Goal: Task Accomplishment & Management: Complete application form

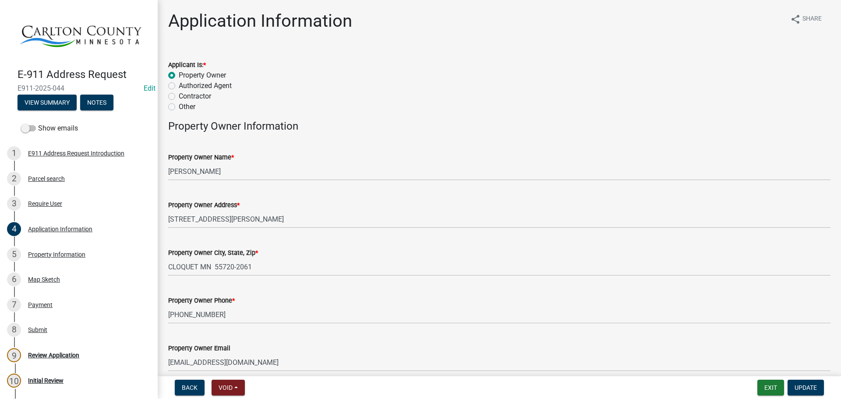
scroll to position [44, 0]
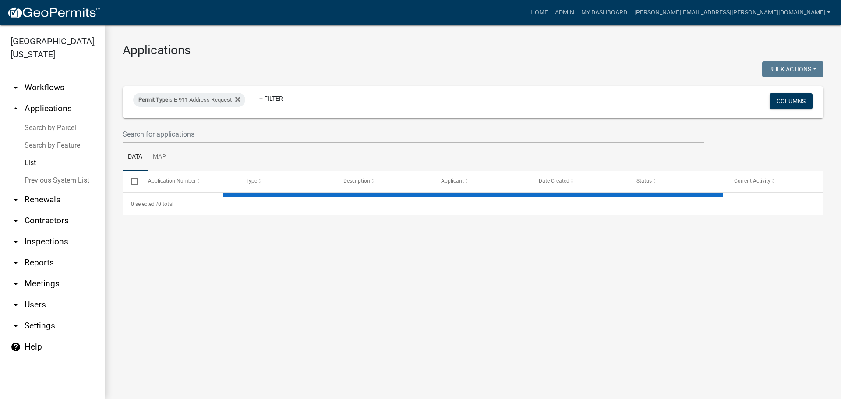
select select "3: 100"
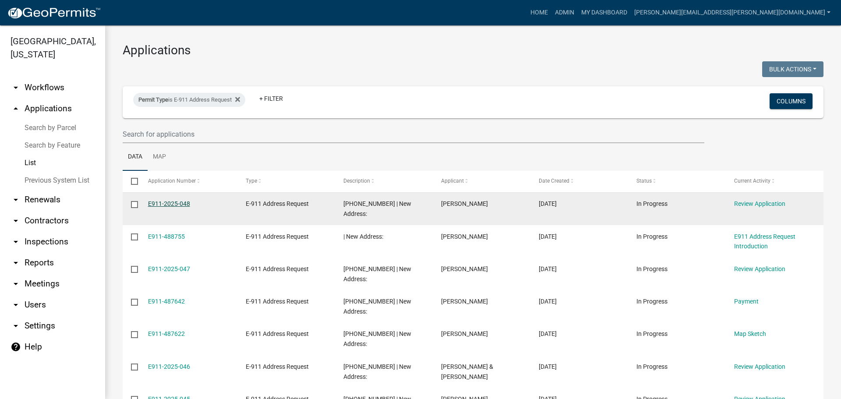
click at [160, 204] on link "E911-2025-048" at bounding box center [169, 203] width 42 height 7
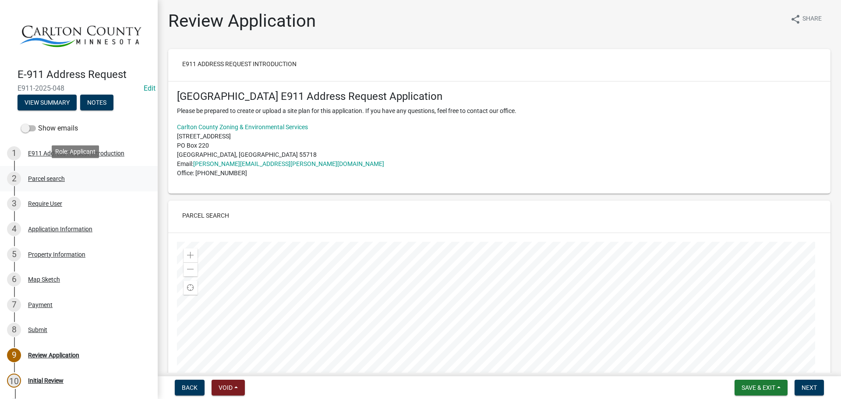
click at [48, 177] on div "Parcel search" at bounding box center [46, 179] width 37 height 6
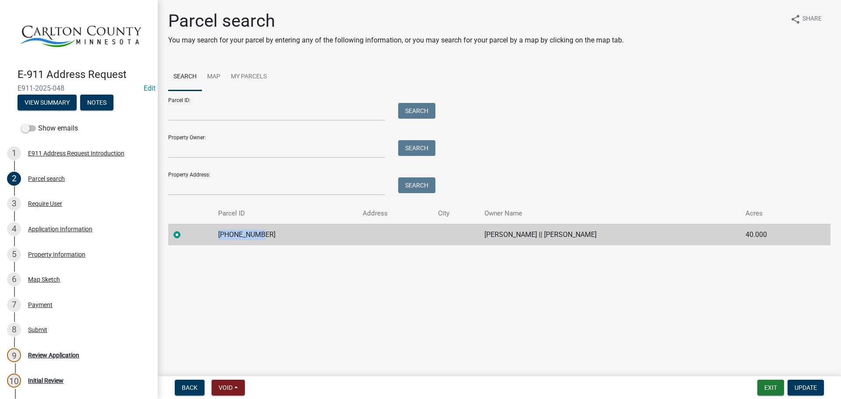
drag, startPoint x: 257, startPoint y: 234, endPoint x: 218, endPoint y: 236, distance: 39.0
click at [218, 236] on td "[PHONE_NUMBER]" at bounding box center [285, 234] width 145 height 21
copy td "[PHONE_NUMBER]"
click at [49, 226] on div "Application Information" at bounding box center [60, 229] width 64 height 6
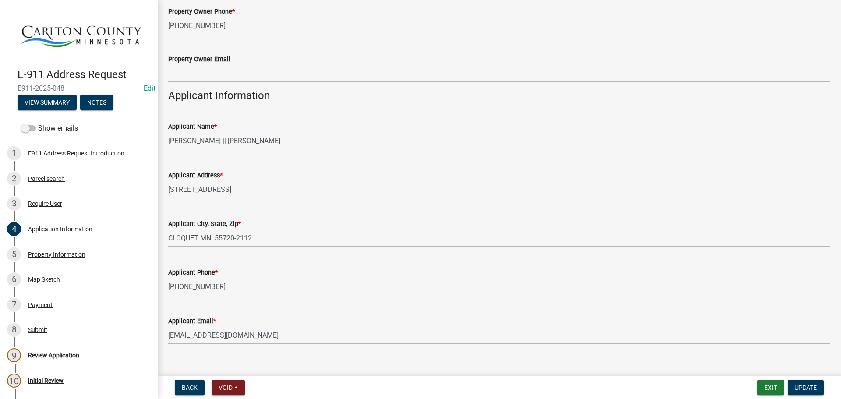
scroll to position [303, 0]
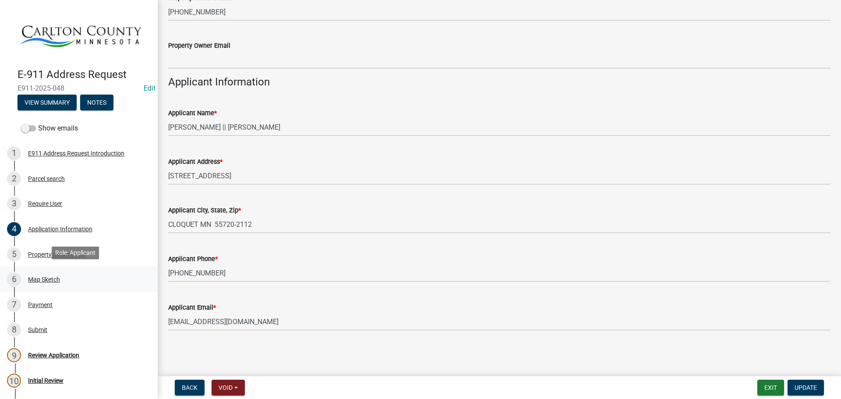
click at [37, 277] on div "Map Sketch" at bounding box center [44, 279] width 32 height 6
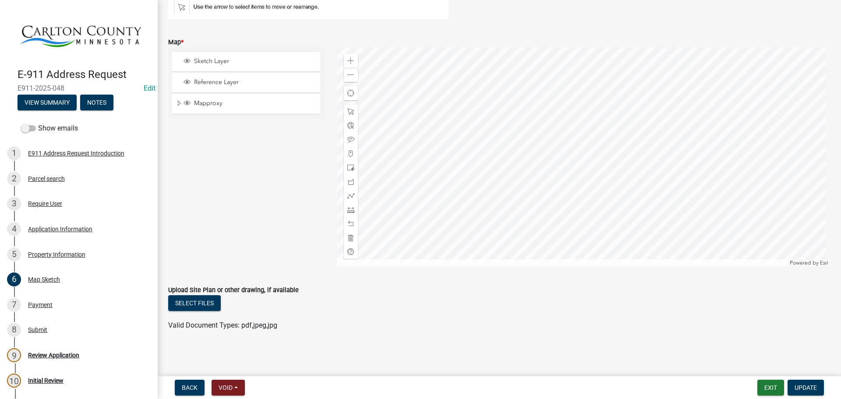
scroll to position [70, 0]
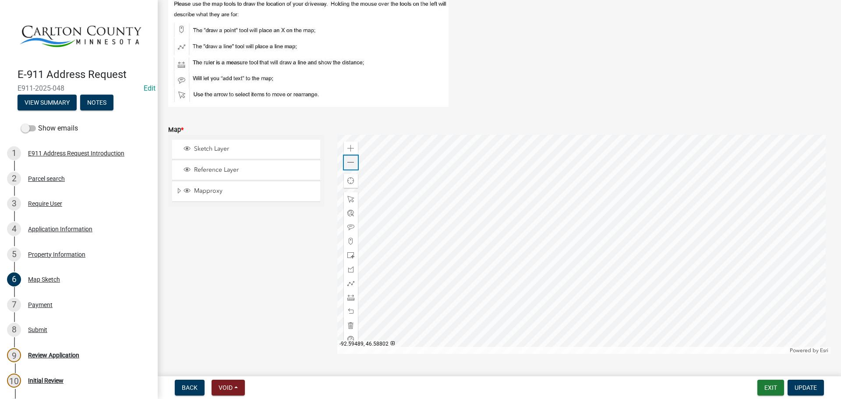
click at [352, 162] on span at bounding box center [350, 162] width 7 height 7
click at [352, 163] on span at bounding box center [350, 162] width 7 height 7
click at [353, 163] on div "Zoom out" at bounding box center [351, 163] width 14 height 14
click at [354, 164] on div "Zoom out" at bounding box center [351, 163] width 14 height 14
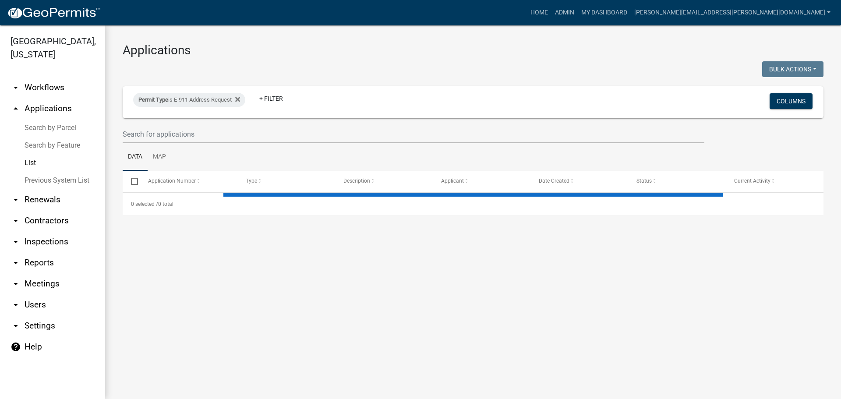
select select "3: 100"
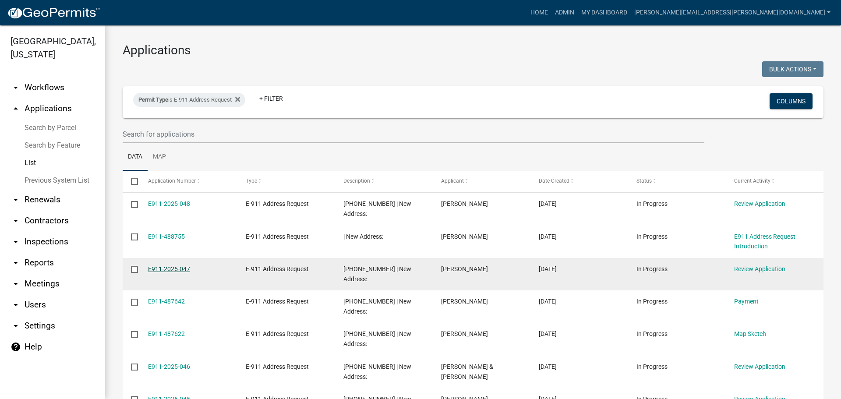
click at [174, 266] on link "E911-2025-047" at bounding box center [169, 269] width 42 height 7
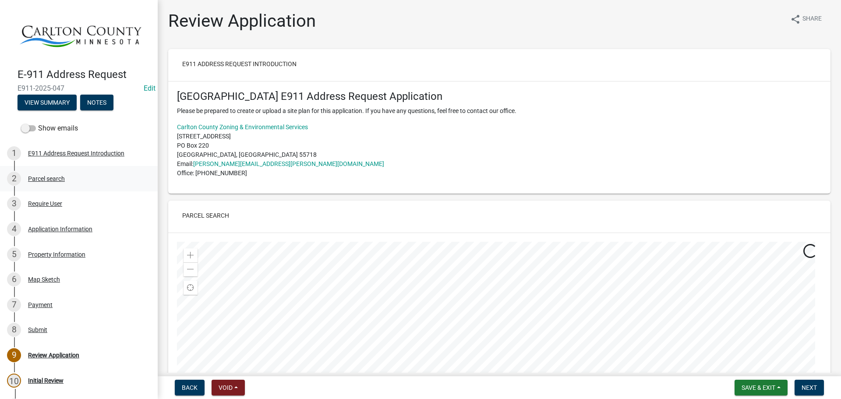
click at [43, 177] on div "Parcel search" at bounding box center [46, 179] width 37 height 6
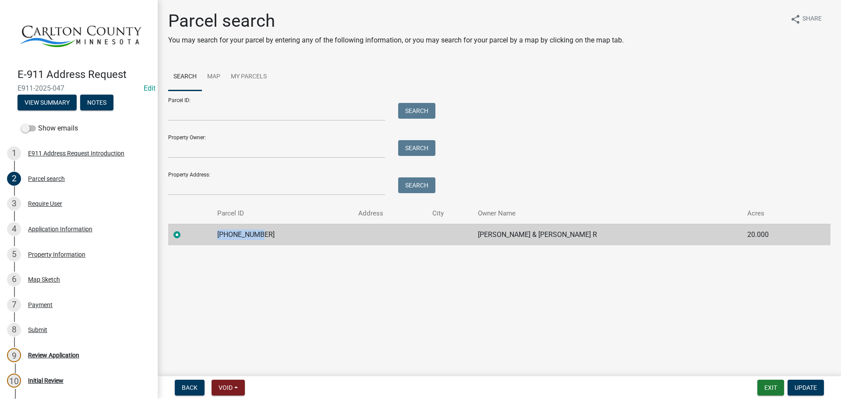
drag, startPoint x: 265, startPoint y: 235, endPoint x: 214, endPoint y: 240, distance: 51.1
click at [216, 242] on tr "[PHONE_NUMBER] [PERSON_NAME] & [PERSON_NAME] R 20.000" at bounding box center [499, 234] width 662 height 21
copy td "[PHONE_NUMBER]"
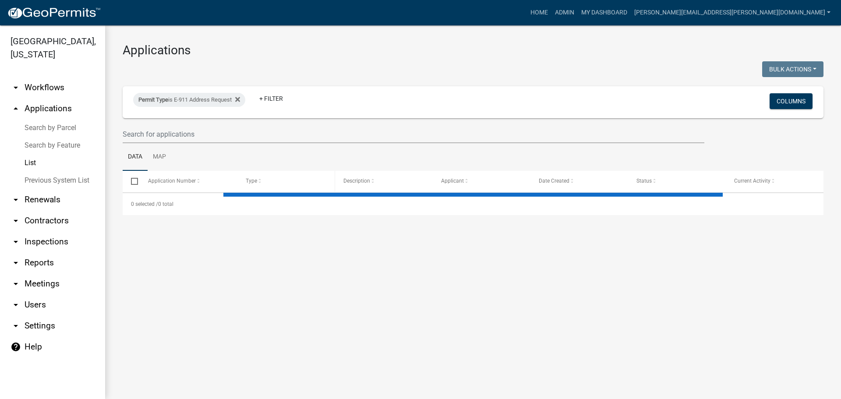
select select "3: 100"
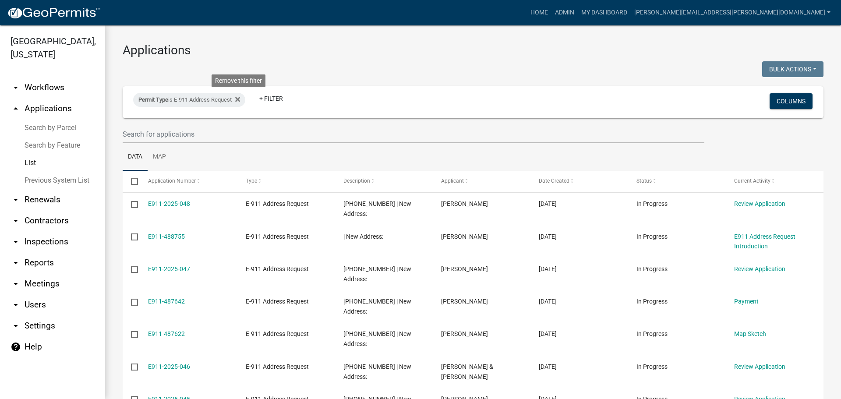
click at [240, 98] on icon at bounding box center [237, 99] width 5 height 5
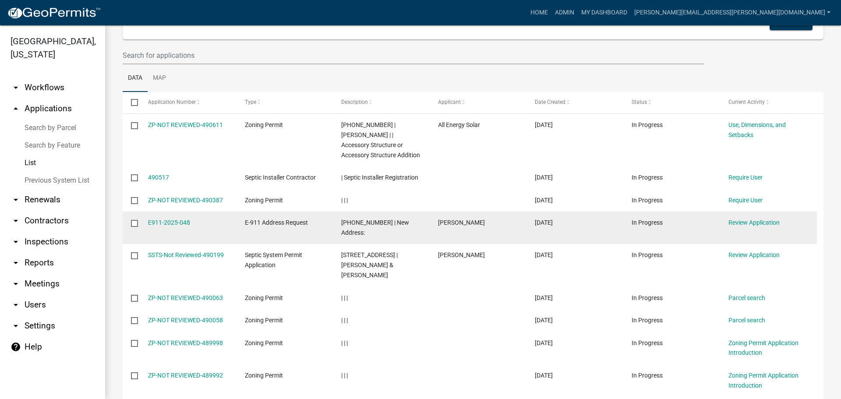
scroll to position [88, 0]
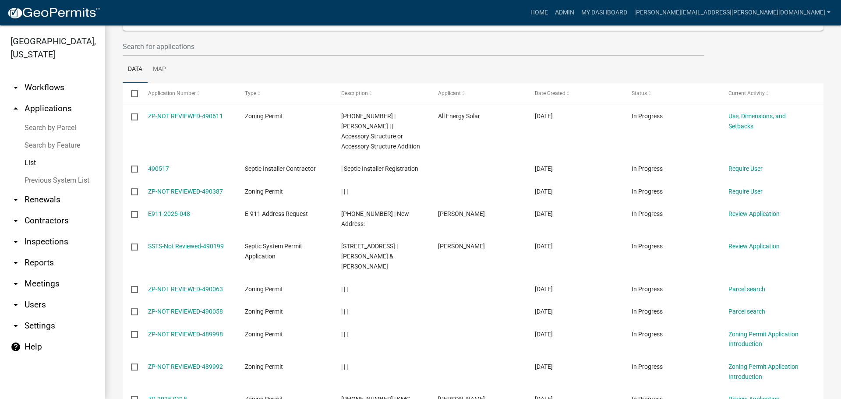
click at [29, 161] on link "List" at bounding box center [52, 163] width 105 height 18
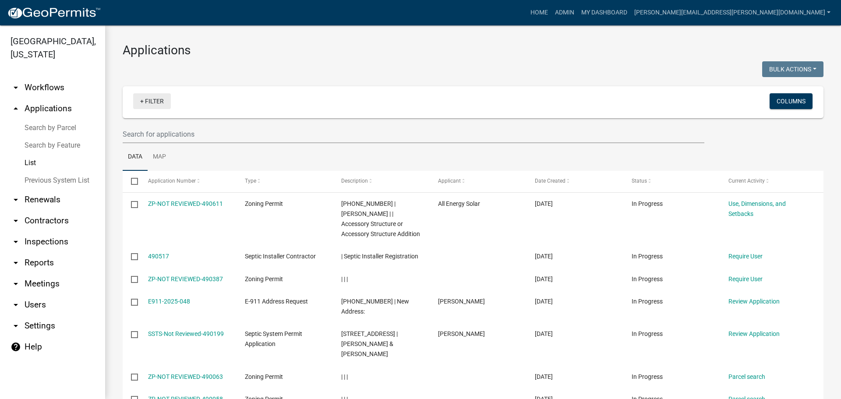
click at [152, 103] on link "+ Filter" at bounding box center [152, 101] width 38 height 16
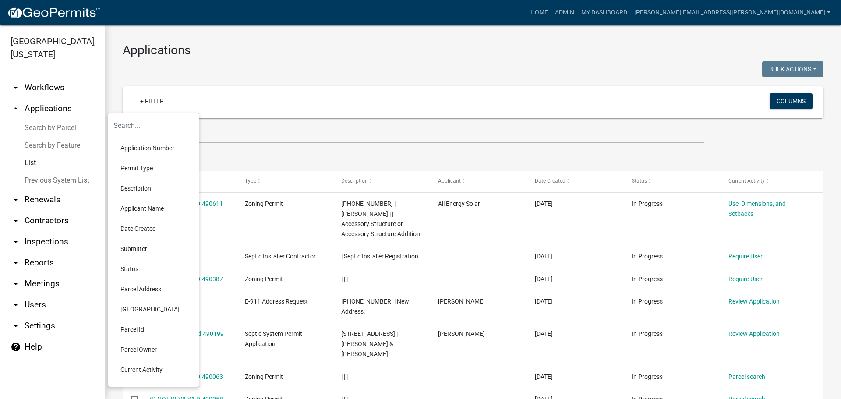
click at [148, 164] on li "Permit Type" at bounding box center [153, 168] width 80 height 20
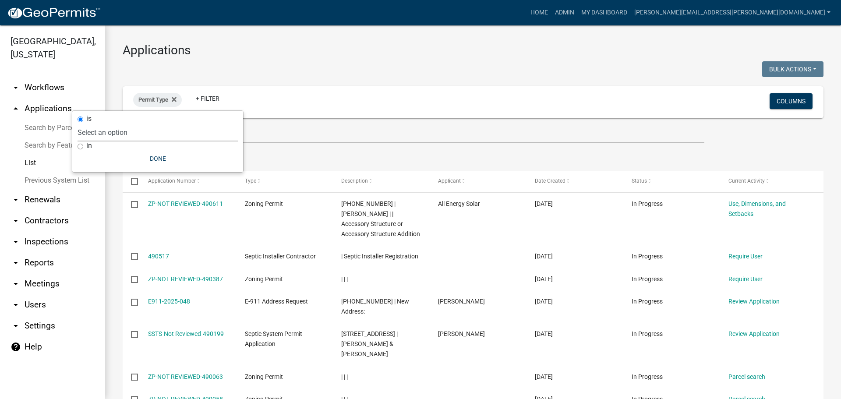
click at [141, 134] on select "Select an option Copy Of - Tax Data (Analyze available CAMA Fields) DRAFT - CUP…" at bounding box center [158, 133] width 160 height 18
select select "cc78e7fe-0cff-41cc-be87-87c5119575e5"
click at [99, 124] on select "Select an option Copy Of - Tax Data (Analyze available CAMA Fields) DRAFT - CUP…" at bounding box center [158, 133] width 160 height 18
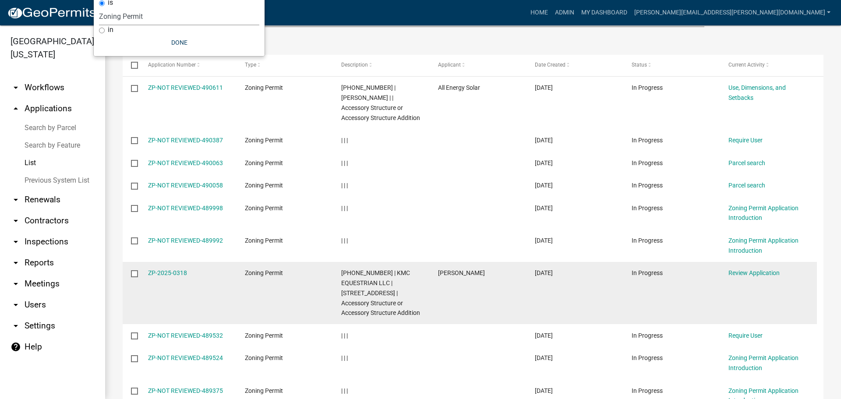
scroll to position [131, 0]
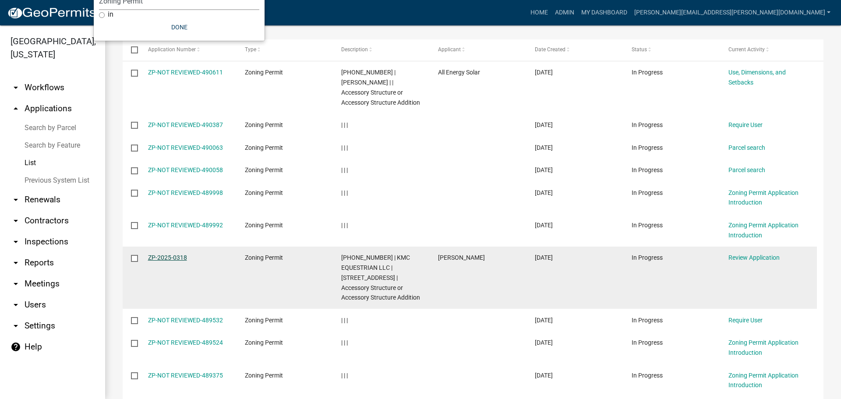
click at [176, 254] on link "ZP-2025-0318" at bounding box center [167, 257] width 39 height 7
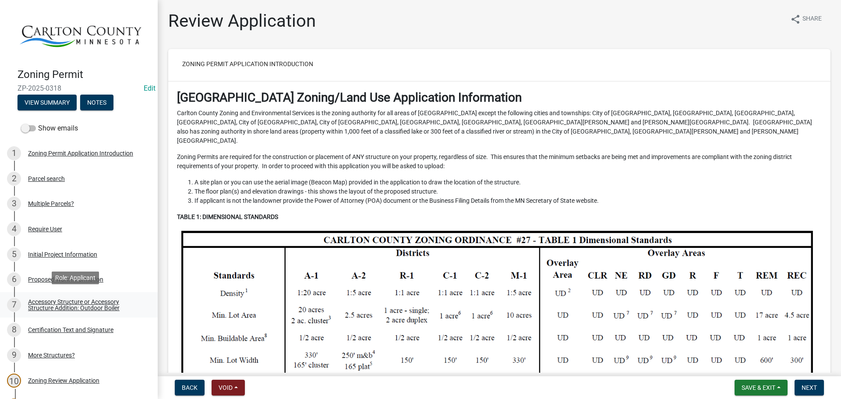
click at [57, 308] on div "Accessory Structure or Accessory Structure Addition: Outdoor Boiler" at bounding box center [86, 305] width 116 height 12
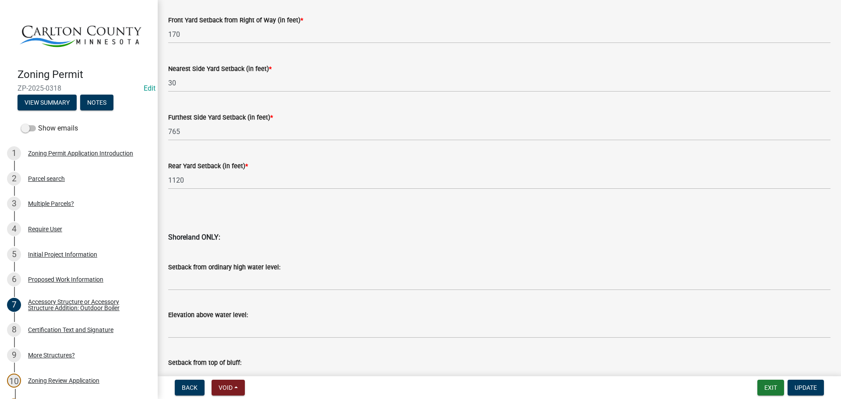
scroll to position [625, 0]
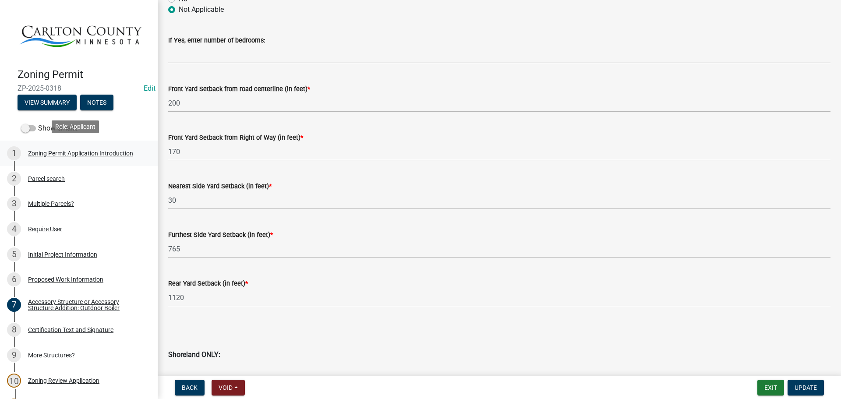
click at [60, 152] on div "Zoning Permit Application Introduction" at bounding box center [80, 153] width 105 height 6
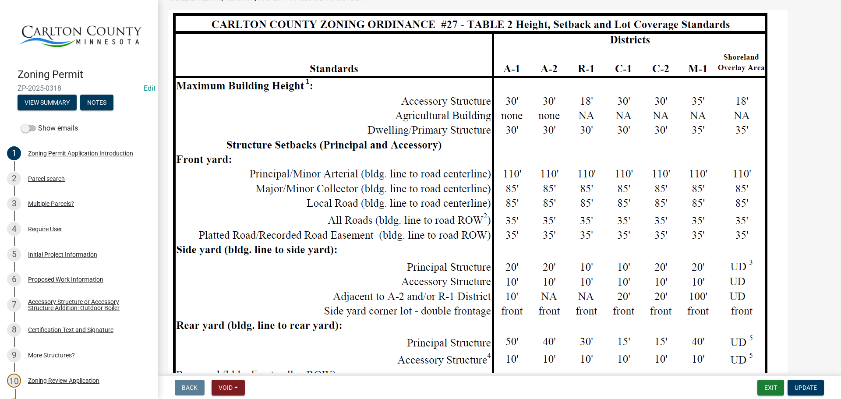
scroll to position [745, 0]
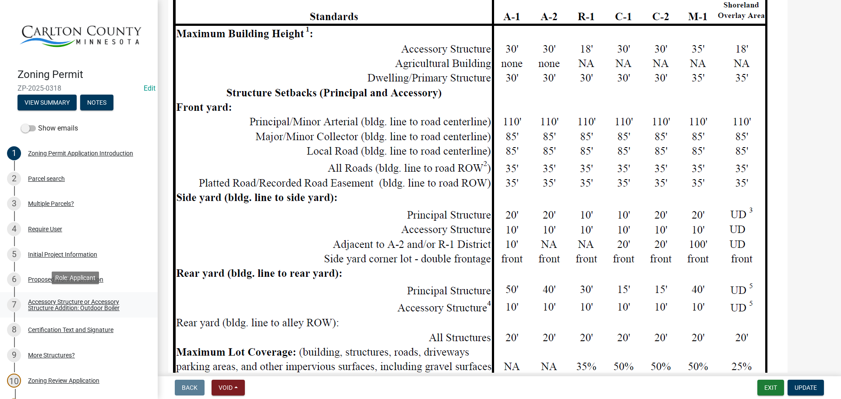
click at [54, 308] on div "Accessory Structure or Accessory Structure Addition: Outdoor Boiler" at bounding box center [86, 305] width 116 height 12
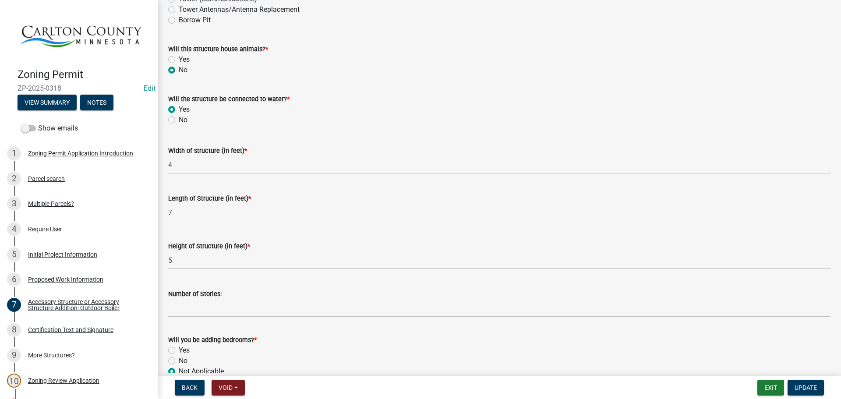
scroll to position [131, 0]
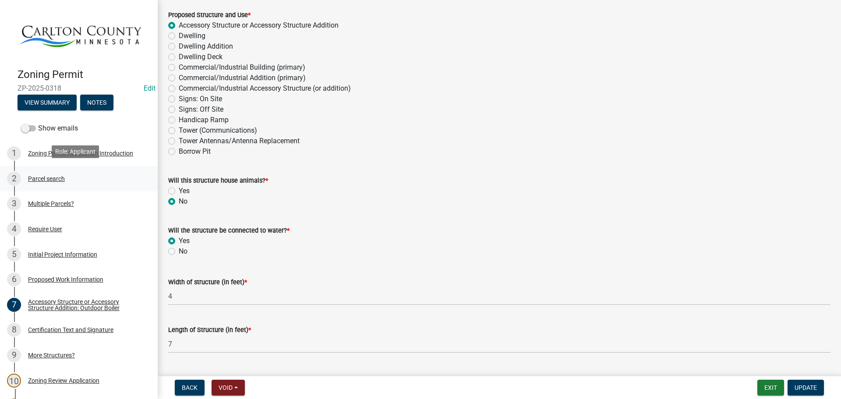
click at [47, 177] on div "Parcel search" at bounding box center [46, 179] width 37 height 6
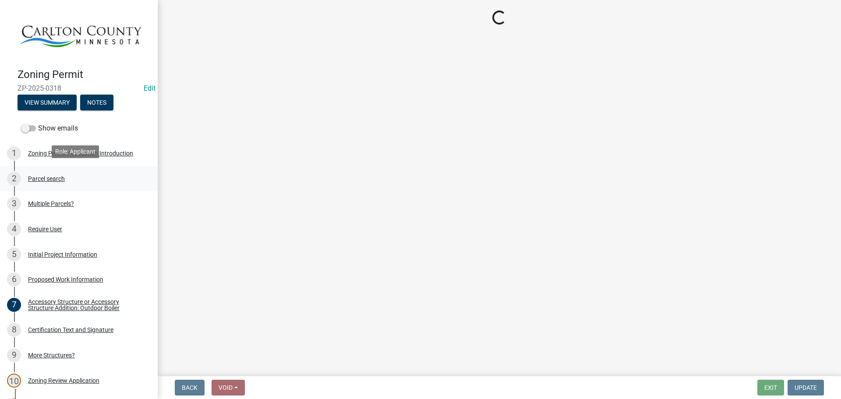
scroll to position [0, 0]
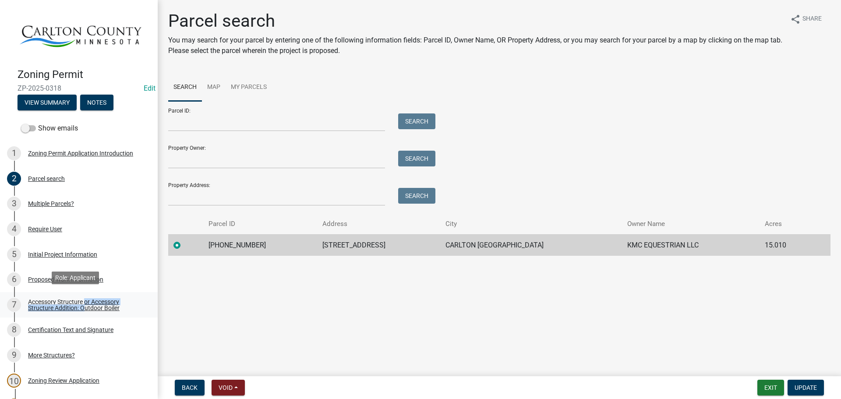
click at [82, 303] on div "Accessory Structure or Accessory Structure Addition: Outdoor Boiler" at bounding box center [86, 305] width 116 height 12
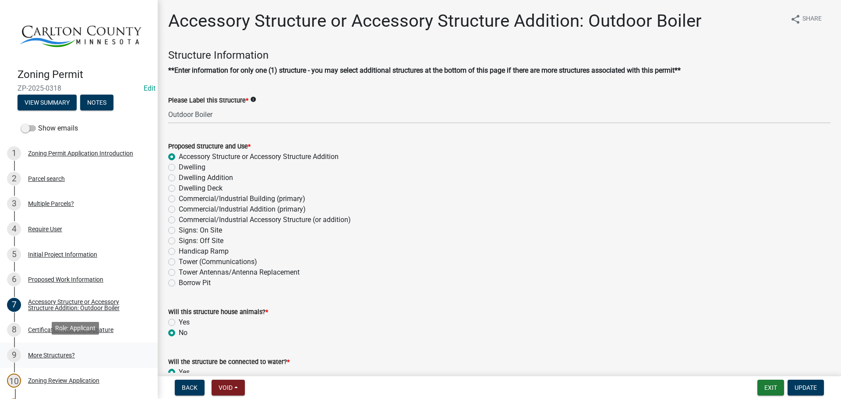
click at [50, 354] on div "More Structures?" at bounding box center [51, 355] width 47 height 6
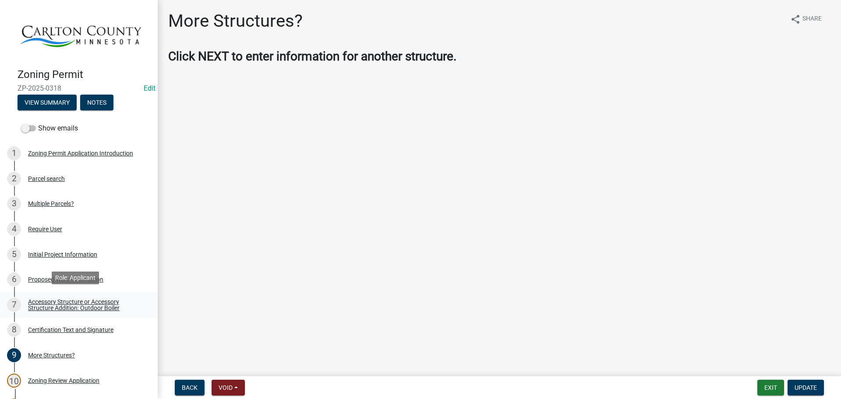
click at [93, 302] on div "Accessory Structure or Accessory Structure Addition: Outdoor Boiler" at bounding box center [86, 305] width 116 height 12
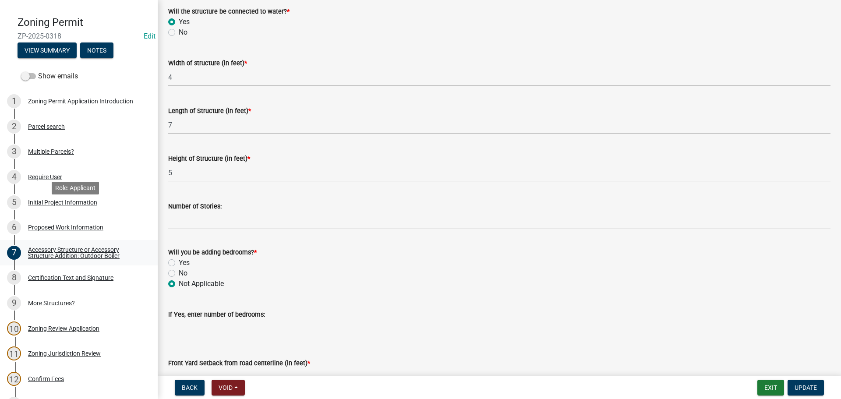
scroll to position [131, 0]
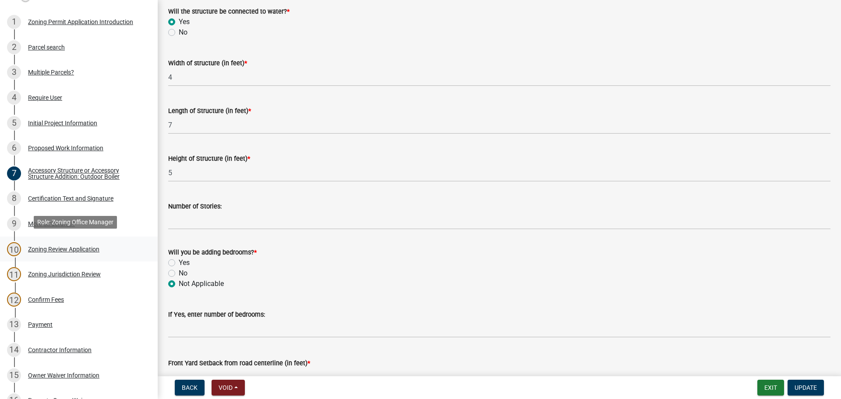
click at [42, 248] on div "Zoning Review Application" at bounding box center [63, 249] width 71 height 6
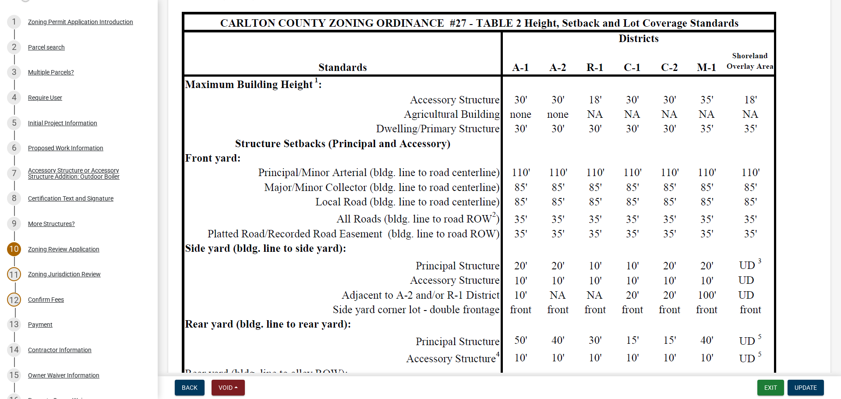
scroll to position [701, 0]
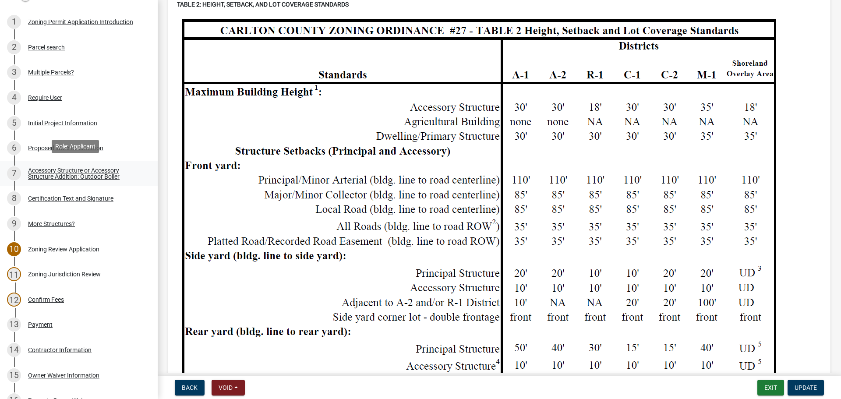
click at [44, 171] on div "Accessory Structure or Accessory Structure Addition: Outdoor Boiler" at bounding box center [86, 173] width 116 height 12
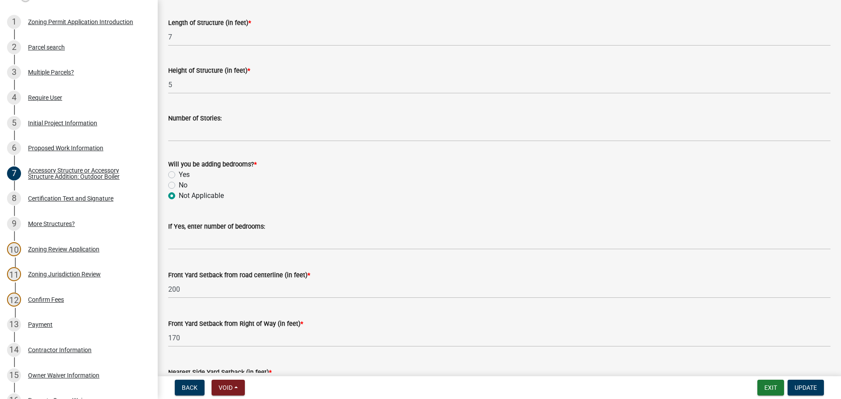
scroll to position [406, 0]
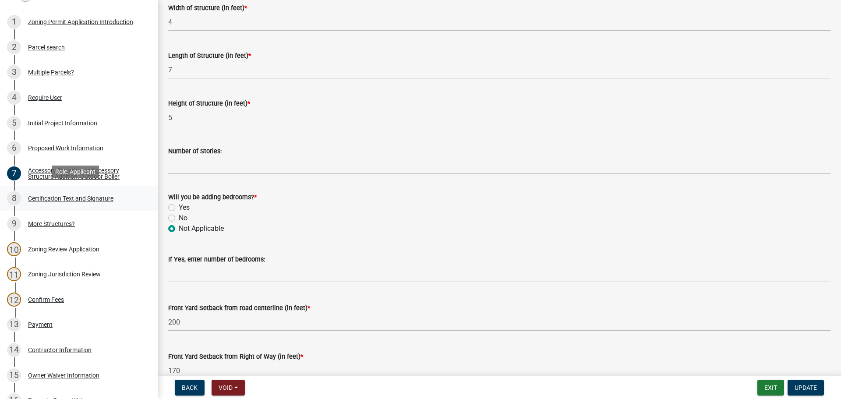
click at [60, 195] on div "Certification Text and Signature" at bounding box center [70, 198] width 85 height 6
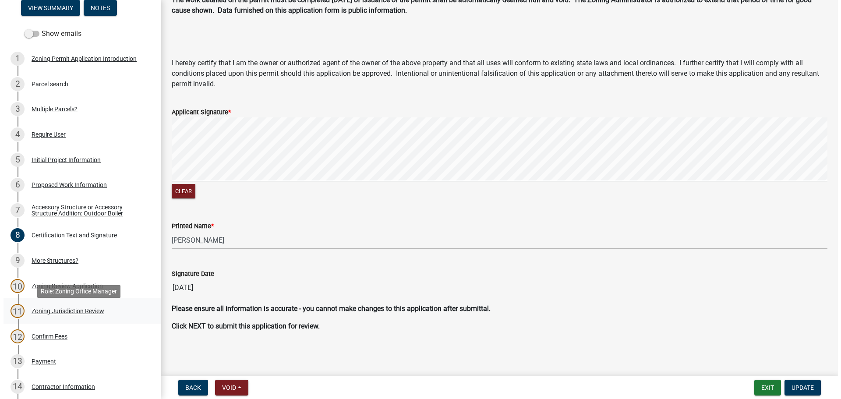
scroll to position [88, 0]
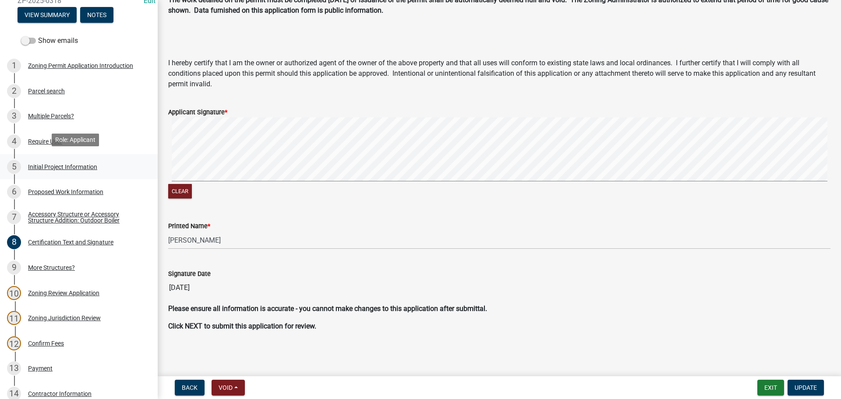
click at [55, 164] on div "Initial Project Information" at bounding box center [62, 167] width 69 height 6
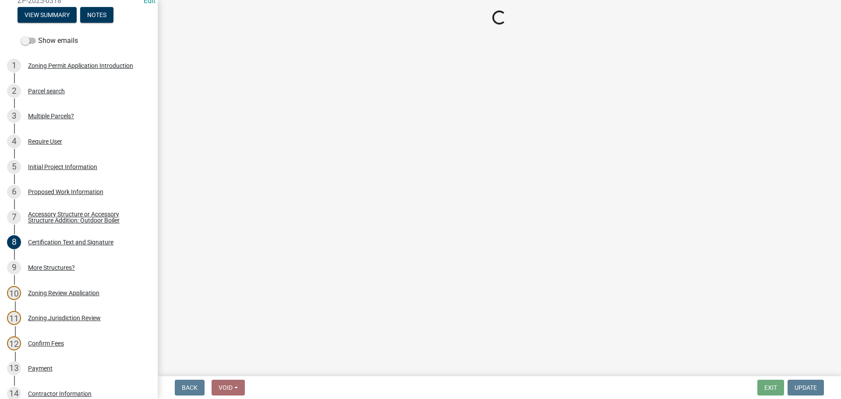
select select "d15ee444-1048-41b1-aa24-ddfc10e7cf77"
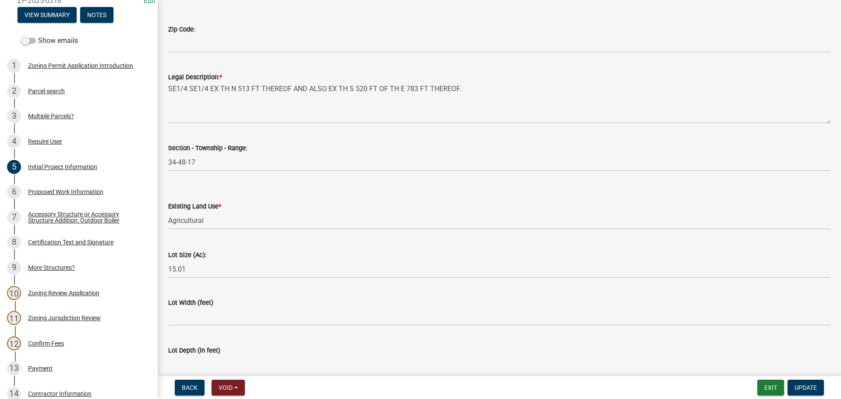
scroll to position [1100, 0]
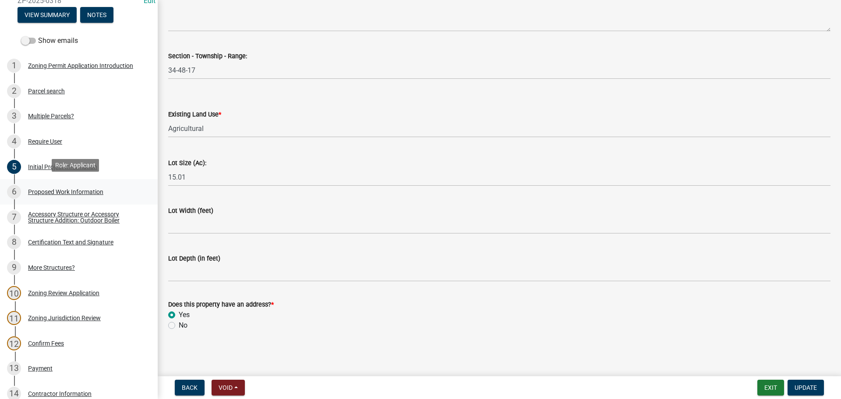
click at [45, 189] on div "Proposed Work Information" at bounding box center [65, 192] width 75 height 6
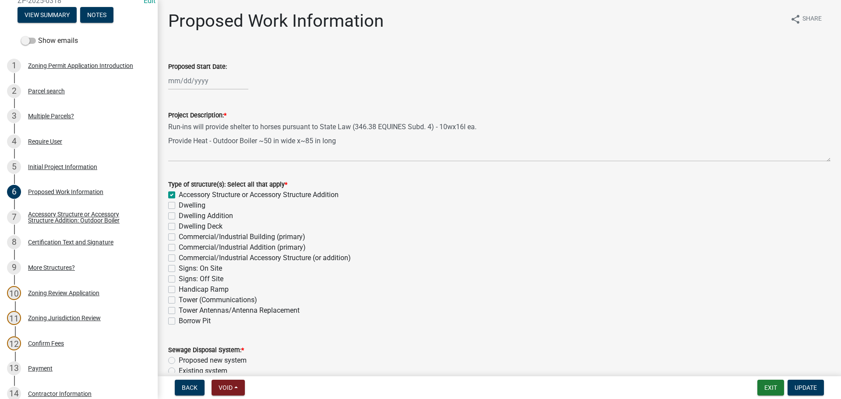
drag, startPoint x: 349, startPoint y: 161, endPoint x: 536, endPoint y: 181, distance: 188.6
click at [536, 181] on div "Type of structure(s): Select all that apply *" at bounding box center [499, 184] width 662 height 11
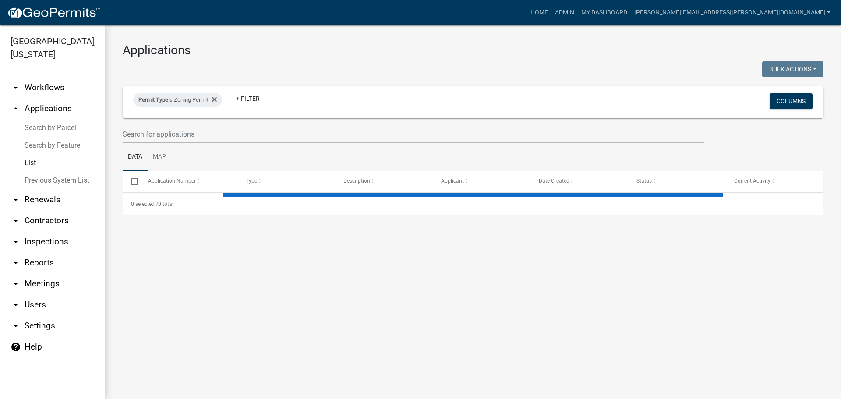
select select "3: 100"
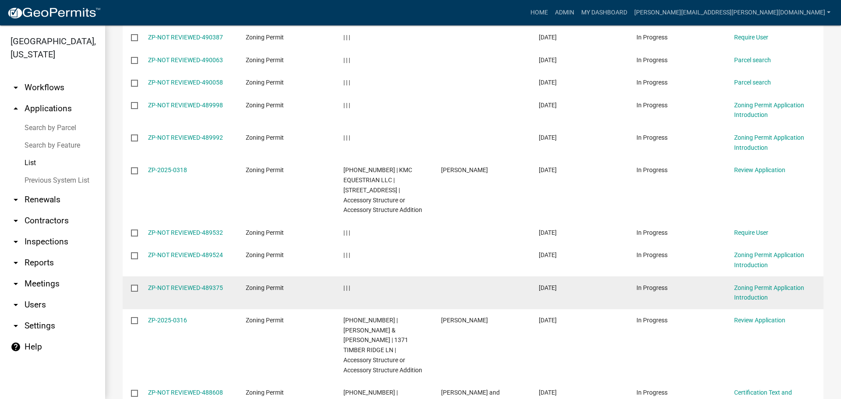
scroll to position [263, 0]
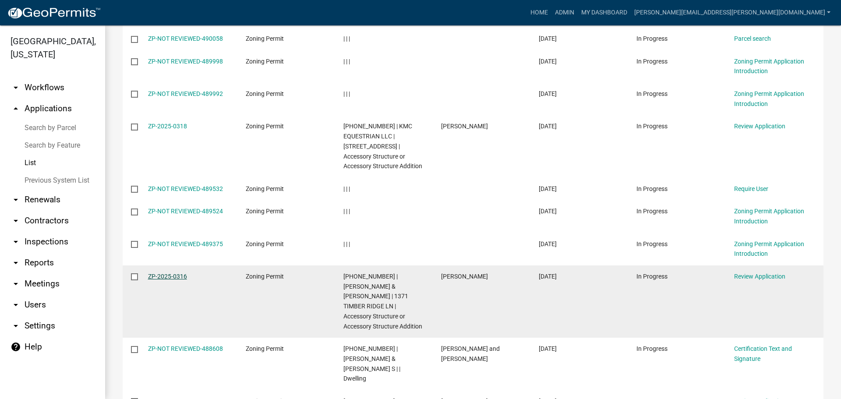
click at [172, 273] on link "ZP-2025-0316" at bounding box center [167, 276] width 39 height 7
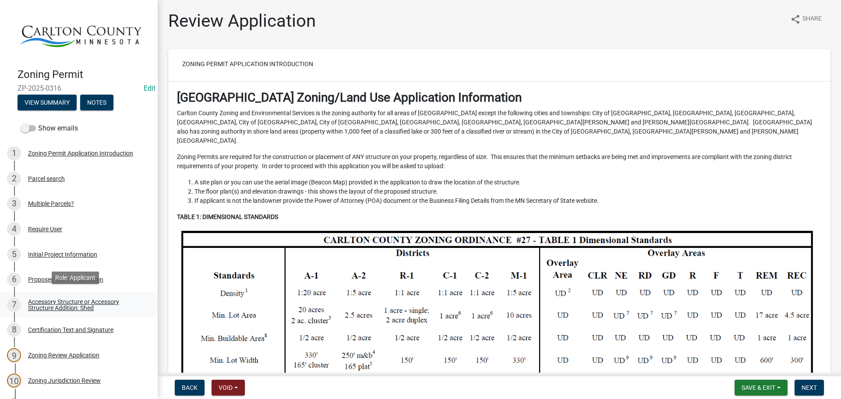
click at [63, 302] on div "Accessory Structure or Accessory Structure Addition: Shed" at bounding box center [86, 305] width 116 height 12
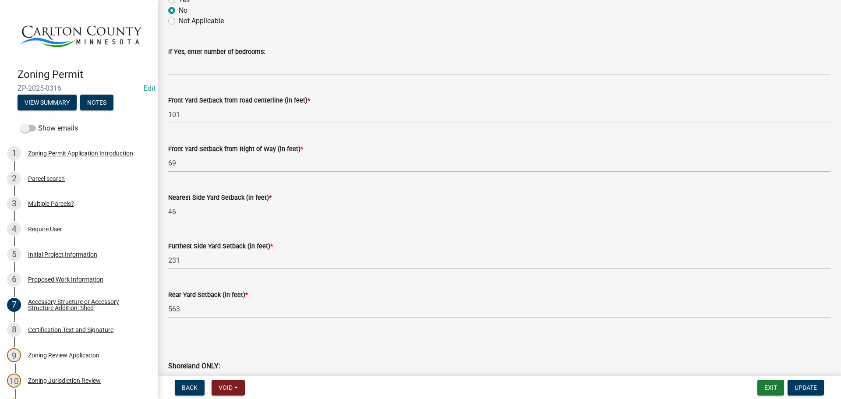
scroll to position [657, 0]
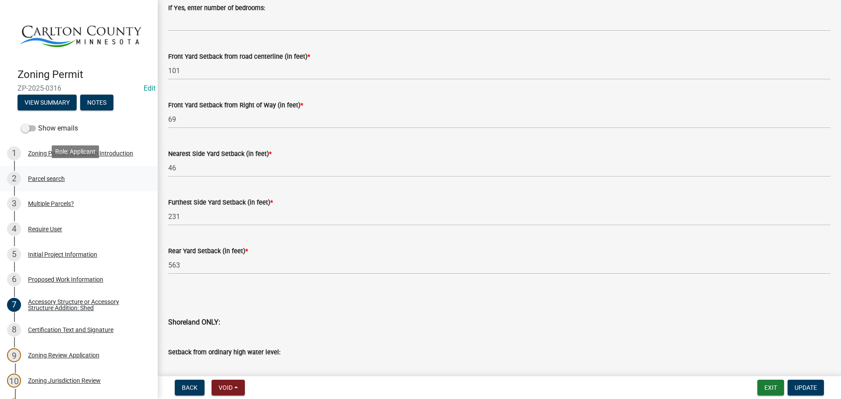
click at [47, 172] on div "2 Parcel search" at bounding box center [75, 179] width 137 height 14
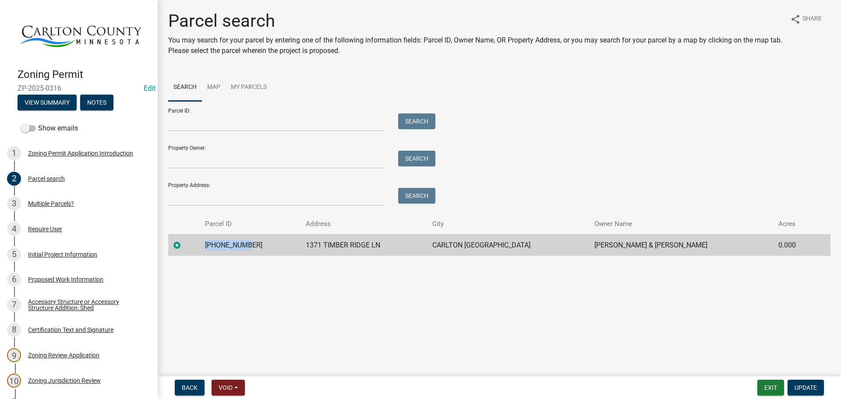
drag, startPoint x: 255, startPoint y: 244, endPoint x: 213, endPoint y: 241, distance: 42.2
click at [211, 241] on td "[PHONE_NUMBER]" at bounding box center [250, 244] width 101 height 21
copy td "[PHONE_NUMBER]"
click at [48, 299] on div "Accessory Structure or Accessory Structure Addition: Shed" at bounding box center [86, 305] width 116 height 12
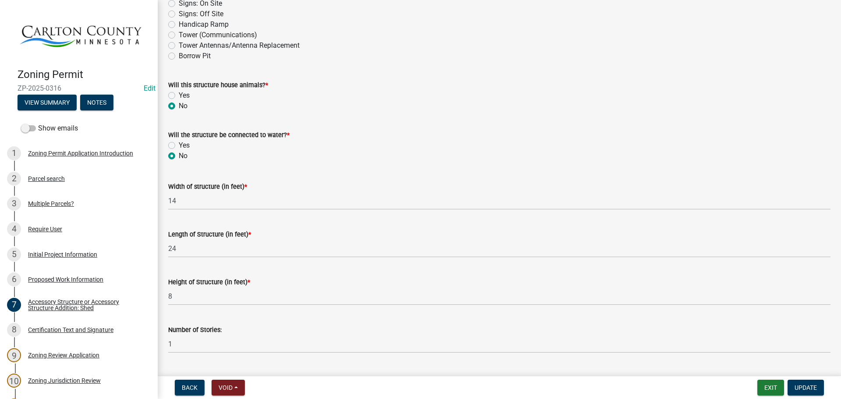
scroll to position [351, 0]
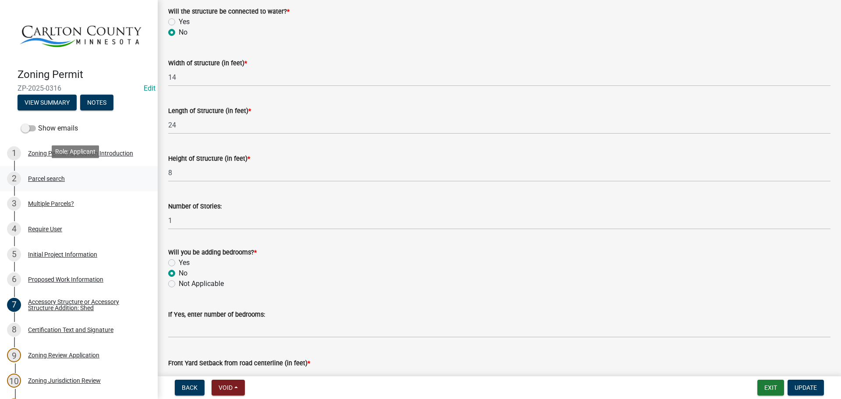
click at [33, 176] on div "Parcel search" at bounding box center [46, 179] width 37 height 6
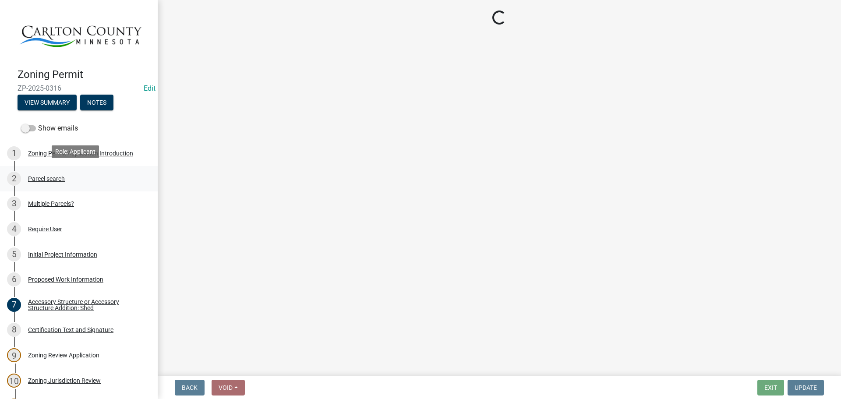
scroll to position [0, 0]
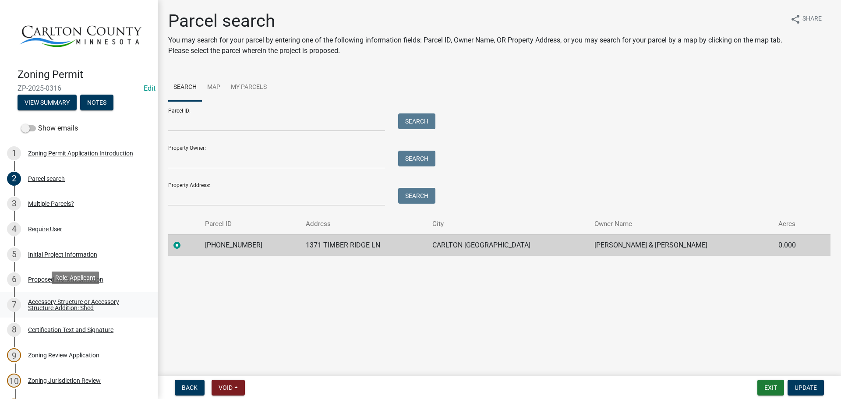
click at [65, 305] on div "Accessory Structure or Accessory Structure Addition: Shed" at bounding box center [86, 305] width 116 height 12
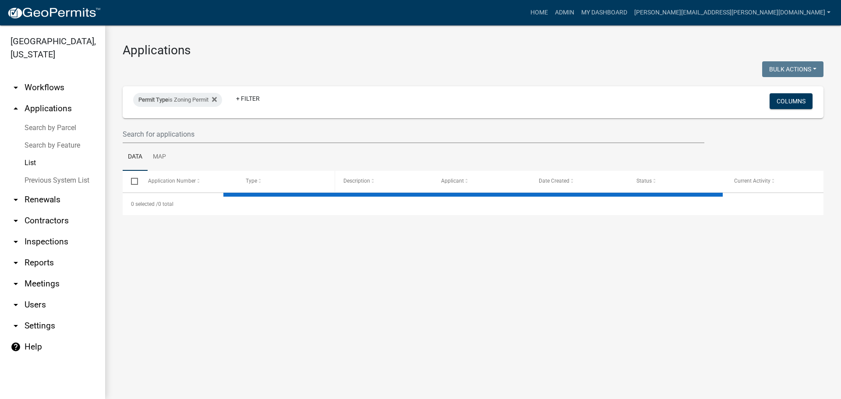
select select "3: 100"
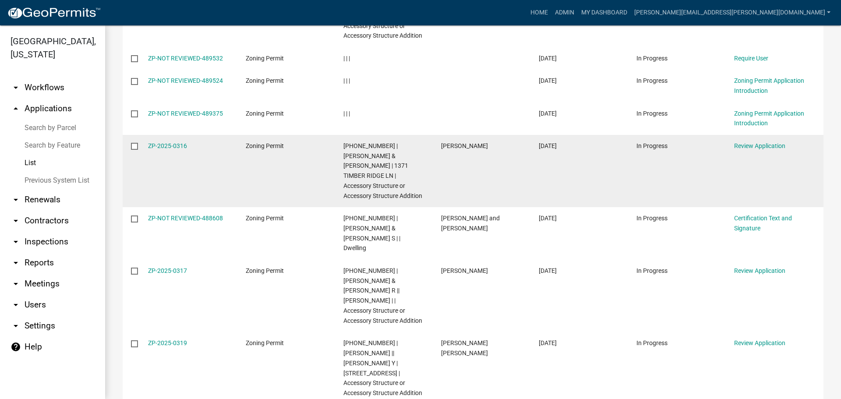
scroll to position [394, 0]
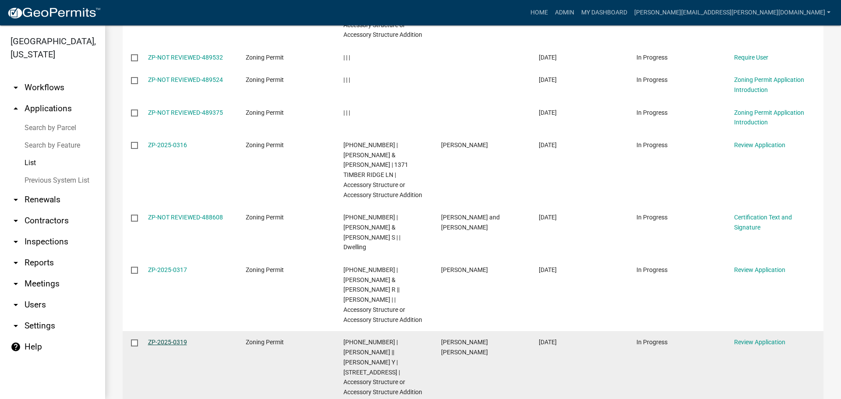
click at [174, 339] on link "ZP-2025-0319" at bounding box center [167, 342] width 39 height 7
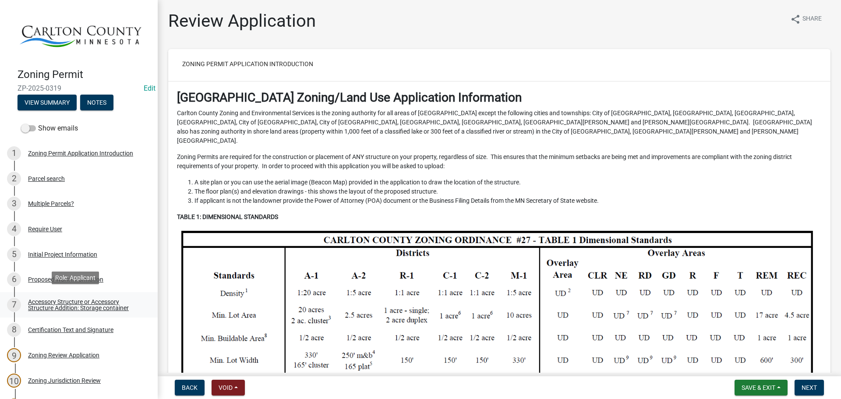
click at [63, 301] on div "Accessory Structure or Accessory Structure Addition: Storage container" at bounding box center [86, 305] width 116 height 12
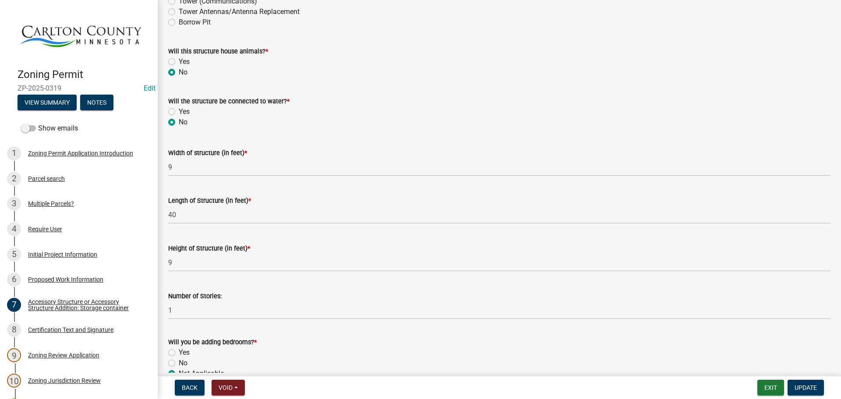
scroll to position [263, 0]
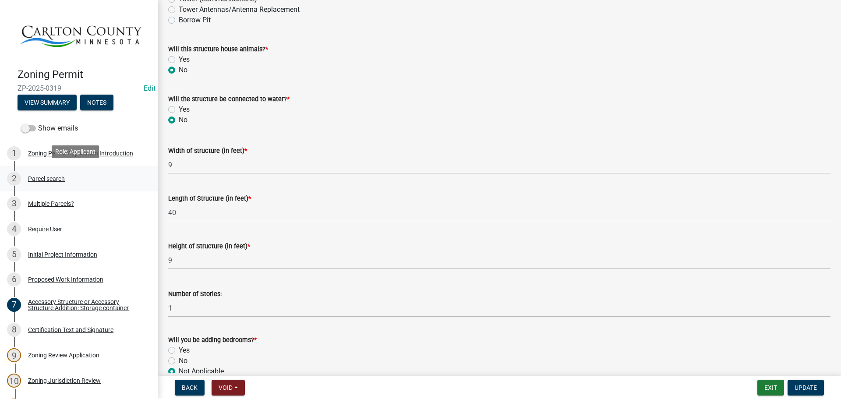
click at [34, 179] on div "Parcel search" at bounding box center [46, 179] width 37 height 6
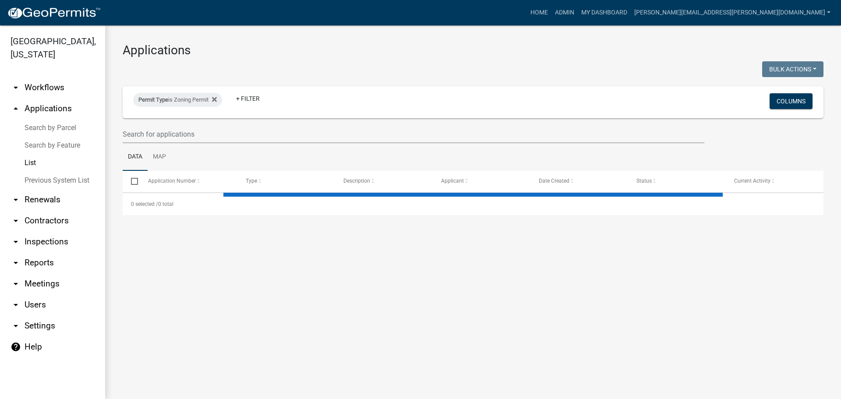
select select "3: 100"
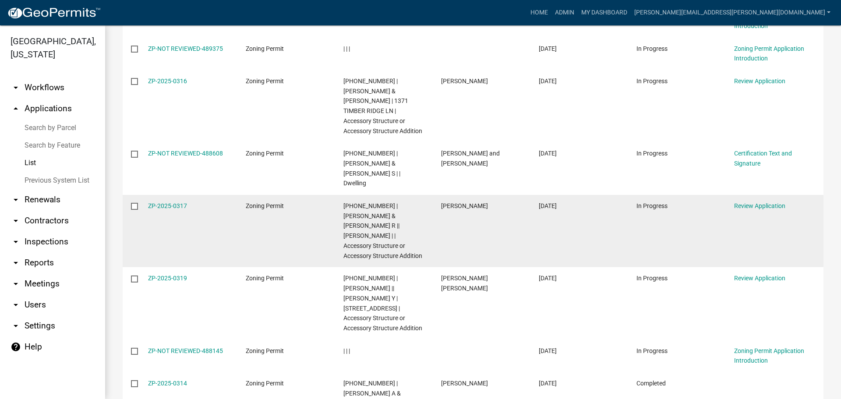
scroll to position [482, 0]
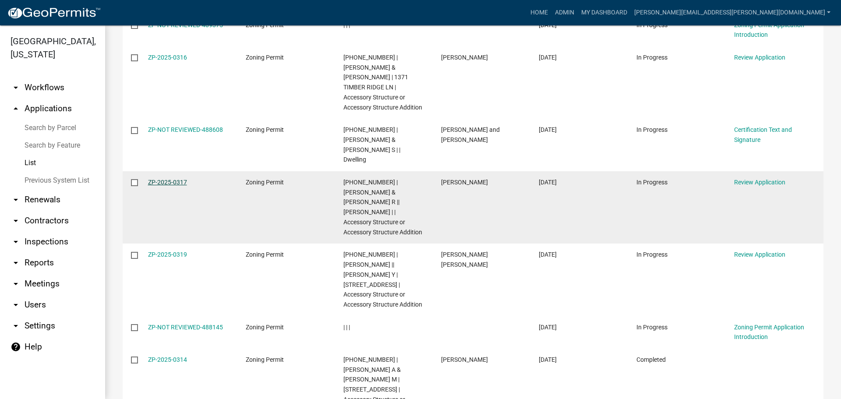
click at [177, 179] on link "ZP-2025-0317" at bounding box center [167, 182] width 39 height 7
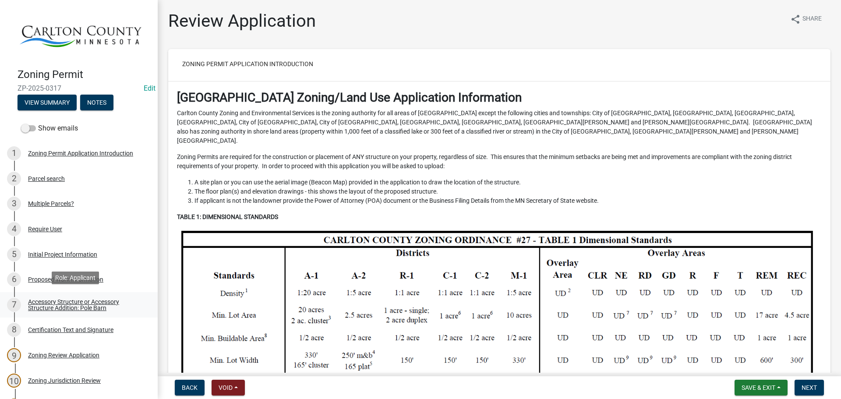
click at [64, 305] on div "Accessory Structure or Accessory Structure Addition: Pole Barn" at bounding box center [86, 305] width 116 height 12
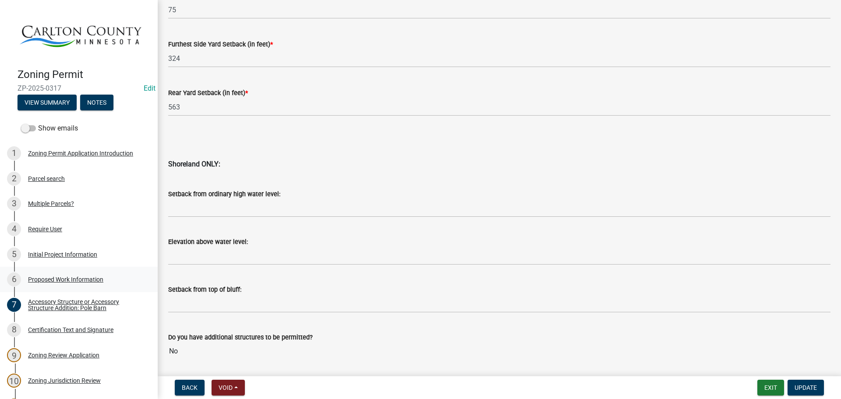
scroll to position [800, 0]
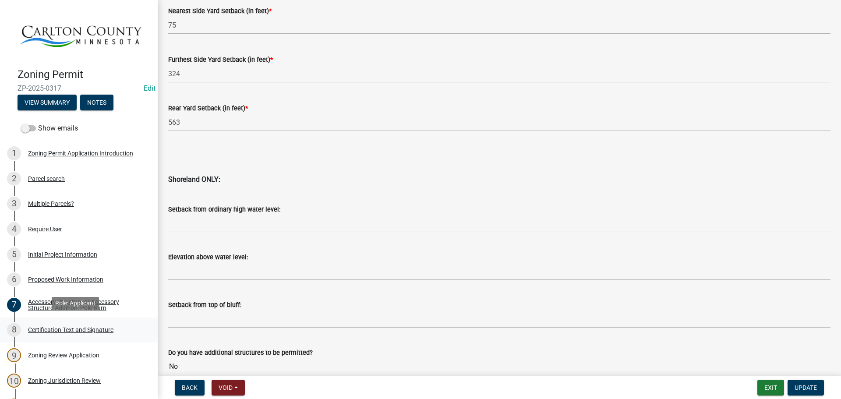
click at [58, 329] on div "Certification Text and Signature" at bounding box center [70, 330] width 85 height 6
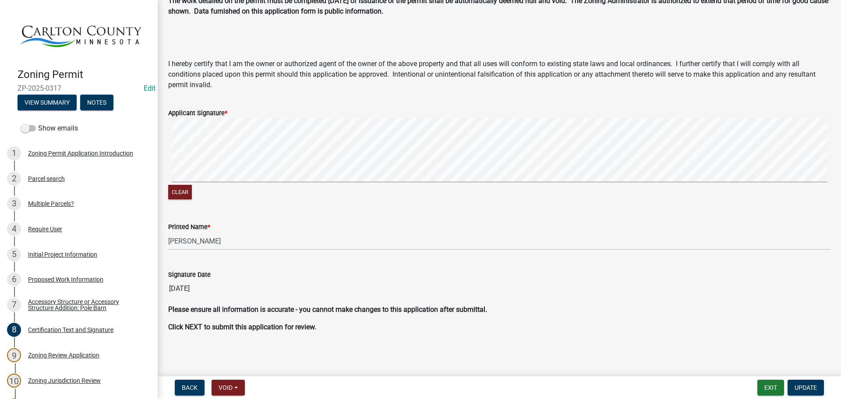
scroll to position [54, 0]
click at [71, 352] on div "Zoning Review Application" at bounding box center [63, 355] width 71 height 6
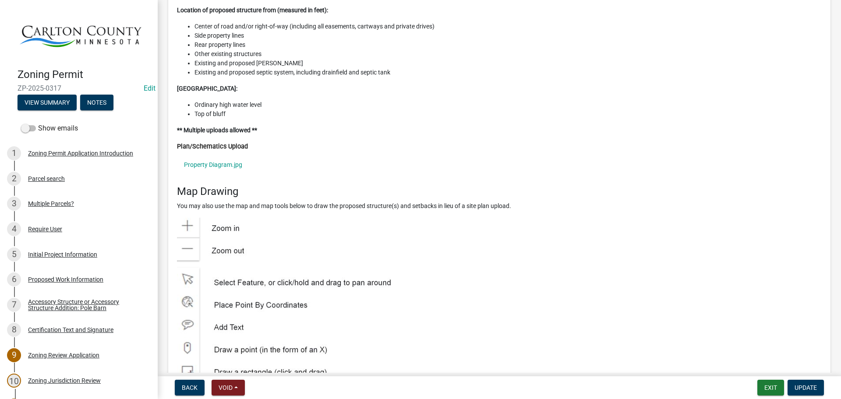
scroll to position [4031, 0]
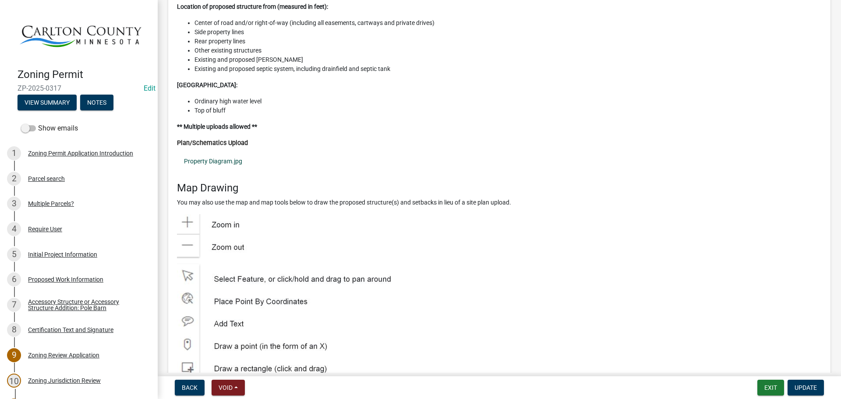
click at [226, 151] on link "Property Diagram.jpg" at bounding box center [499, 161] width 645 height 20
click at [51, 176] on div "Parcel search" at bounding box center [46, 179] width 37 height 6
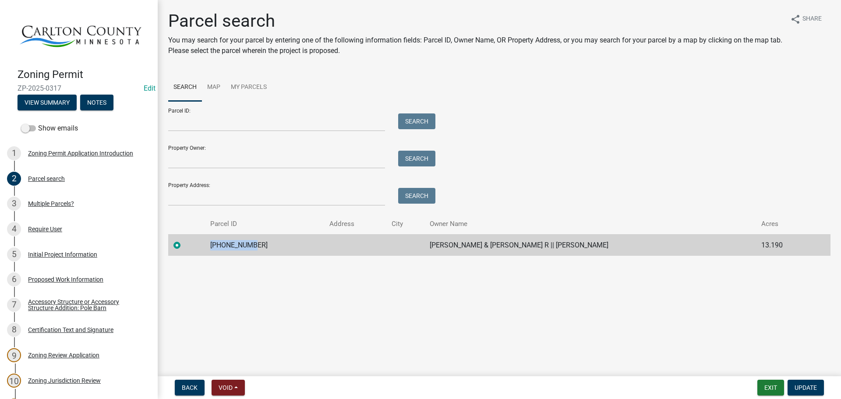
drag, startPoint x: 254, startPoint y: 245, endPoint x: 212, endPoint y: 243, distance: 41.7
click at [212, 243] on td "[PHONE_NUMBER]" at bounding box center [264, 244] width 119 height 21
copy td "[PHONE_NUMBER]"
click at [68, 305] on div "Accessory Structure or Accessory Structure Addition: Pole Barn" at bounding box center [86, 305] width 116 height 12
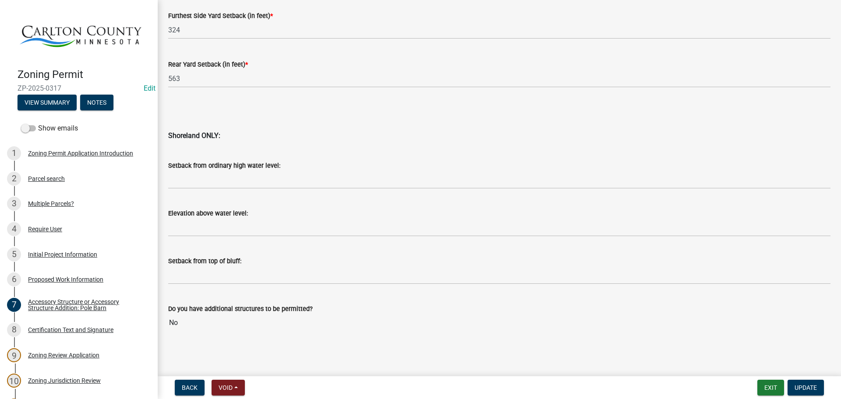
scroll to position [537, 0]
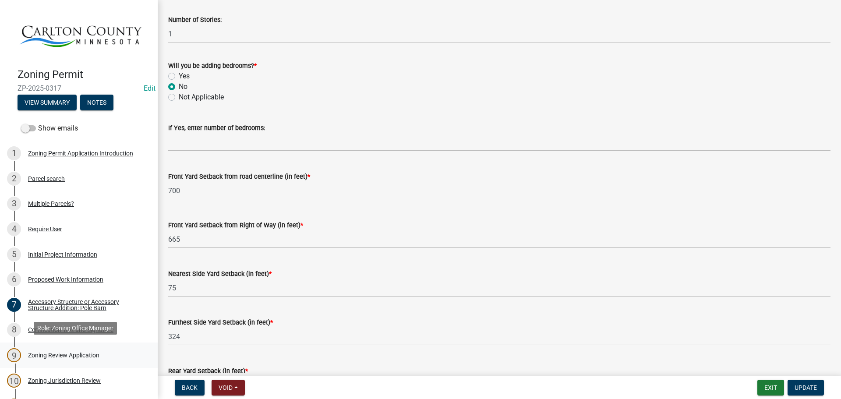
click at [56, 348] on div "9 Zoning Review Application" at bounding box center [75, 355] width 137 height 14
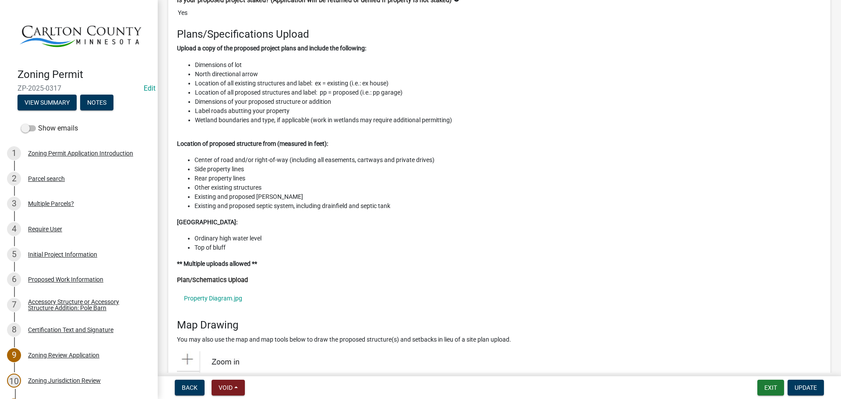
scroll to position [3943, 0]
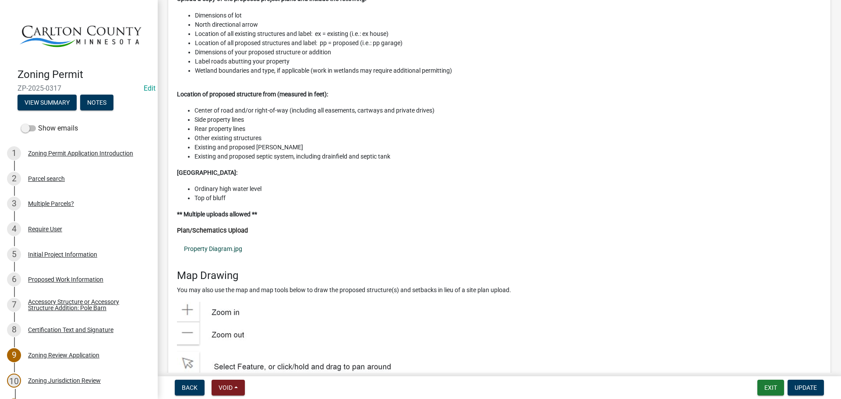
click at [209, 239] on link "Property Diagram.jpg" at bounding box center [499, 249] width 645 height 20
